Goal: Navigation & Orientation: Find specific page/section

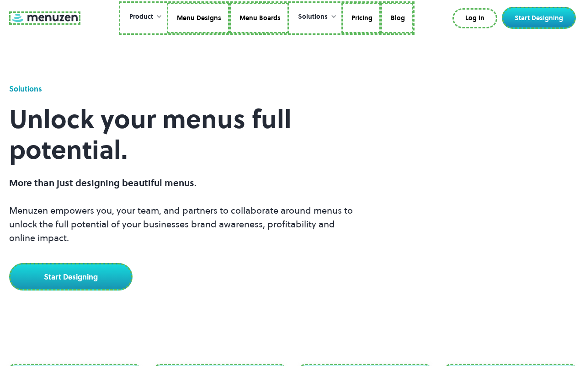
click at [43, 18] on link at bounding box center [44, 17] width 71 height 13
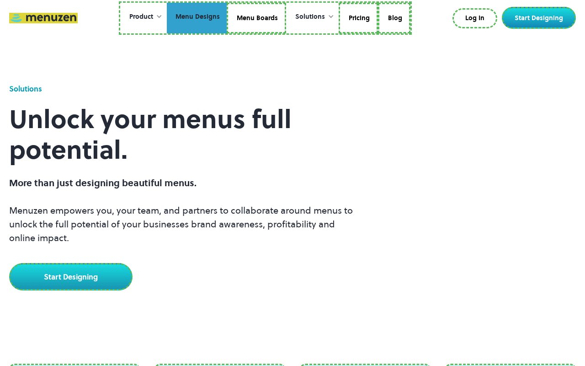
click at [197, 18] on link "Menu Designs" at bounding box center [197, 18] width 60 height 31
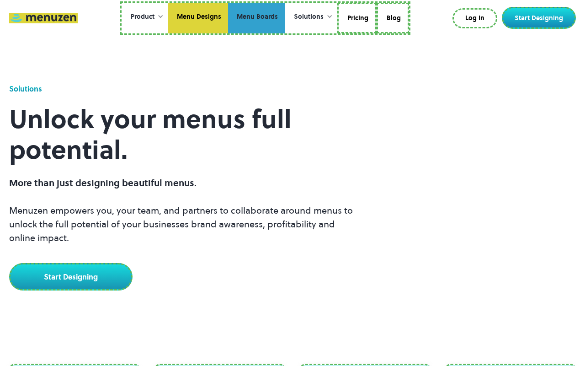
click at [256, 18] on link "Menu Boards" at bounding box center [256, 18] width 57 height 31
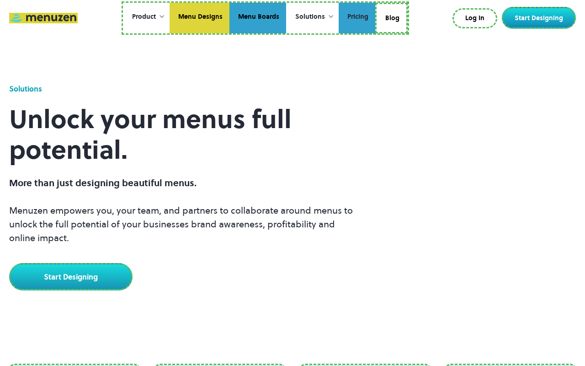
click at [356, 18] on link "Pricing" at bounding box center [357, 18] width 37 height 31
click at [391, 16] on link "Blog" at bounding box center [391, 18] width 32 height 31
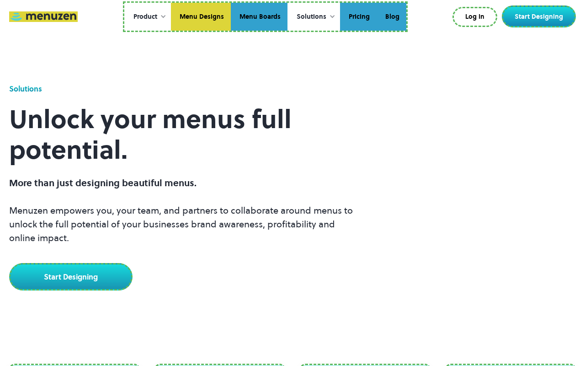
click at [477, 17] on link "Log In" at bounding box center [474, 17] width 45 height 20
click at [541, 16] on link "Start Designing" at bounding box center [539, 16] width 74 height 22
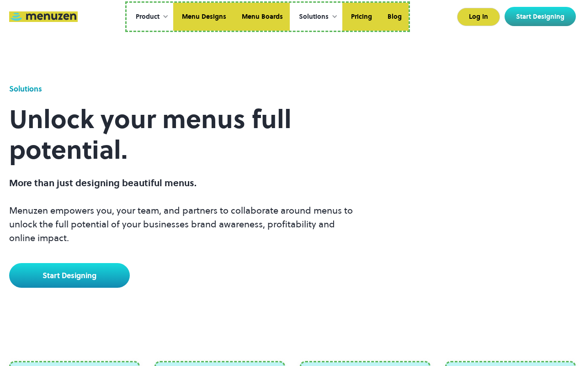
click at [69, 275] on link "Start Designing" at bounding box center [69, 275] width 121 height 25
